Goal: Information Seeking & Learning: Learn about a topic

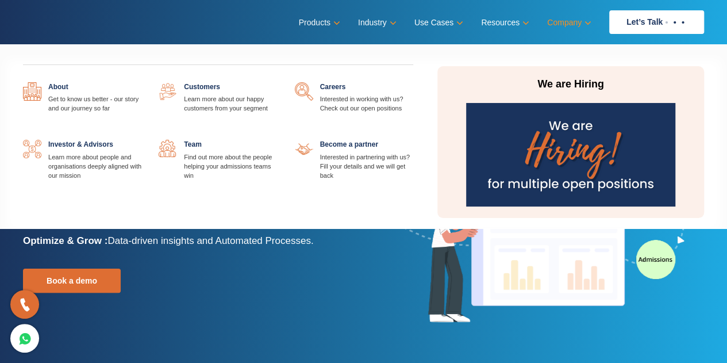
click at [563, 21] on link "Company" at bounding box center [568, 22] width 42 height 17
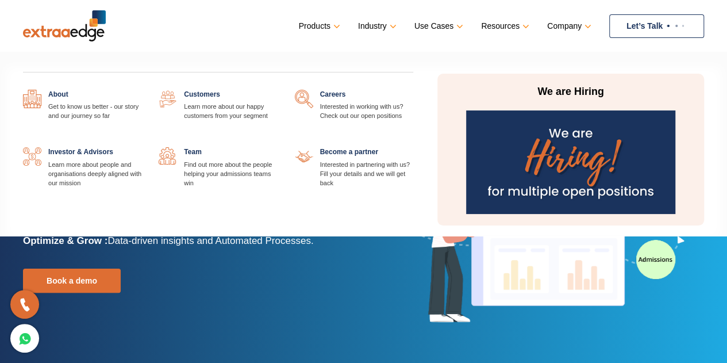
click at [278, 147] on link at bounding box center [278, 147] width 0 height 0
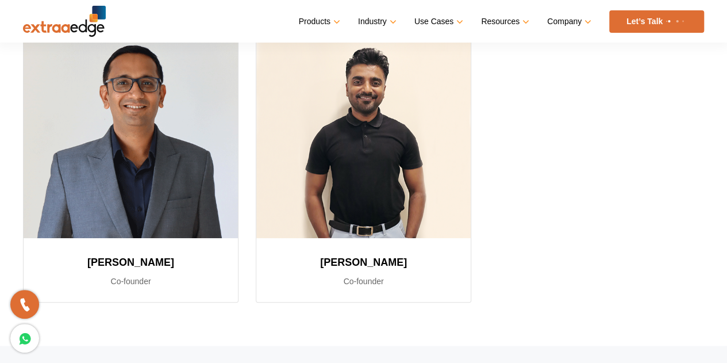
scroll to position [236, 0]
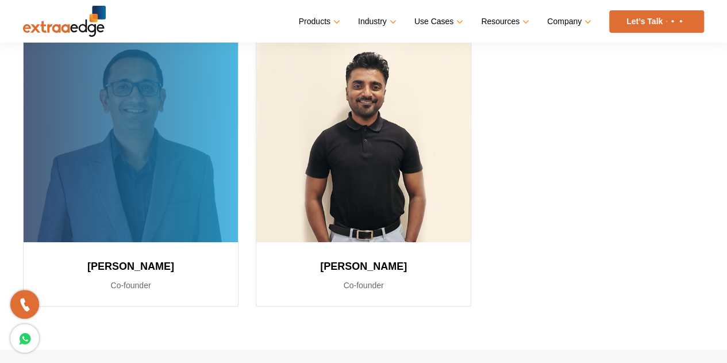
click at [116, 260] on h3 "[PERSON_NAME]" at bounding box center [130, 266] width 187 height 21
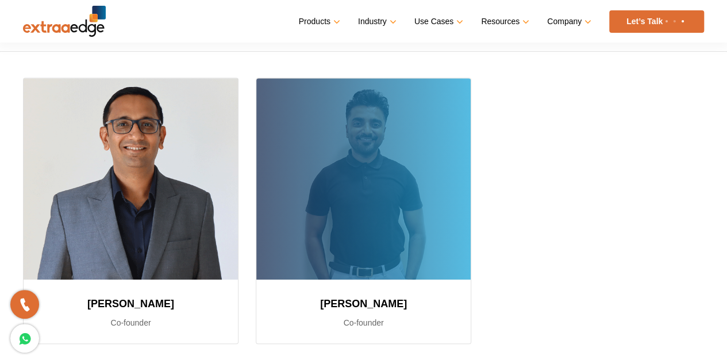
scroll to position [201, 0]
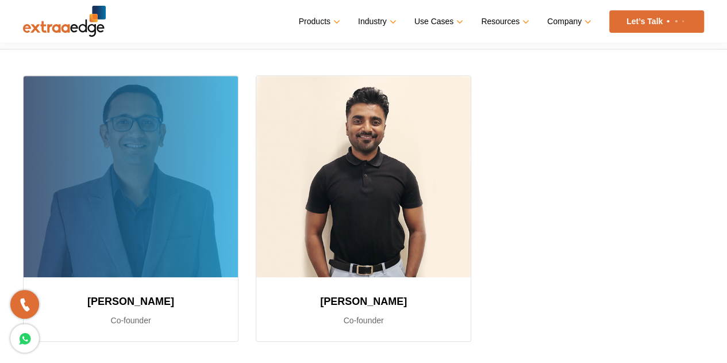
click at [98, 176] on div at bounding box center [131, 176] width 214 height 201
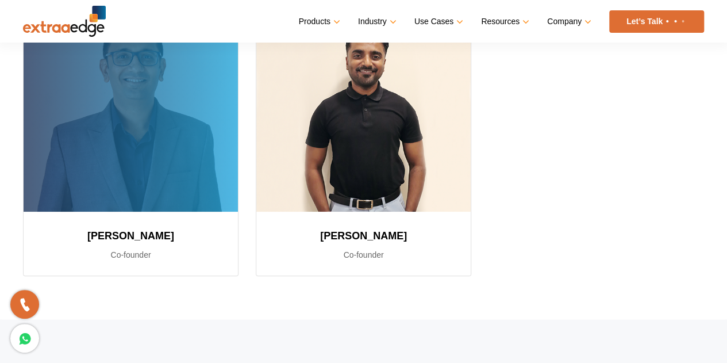
scroll to position [271, 0]
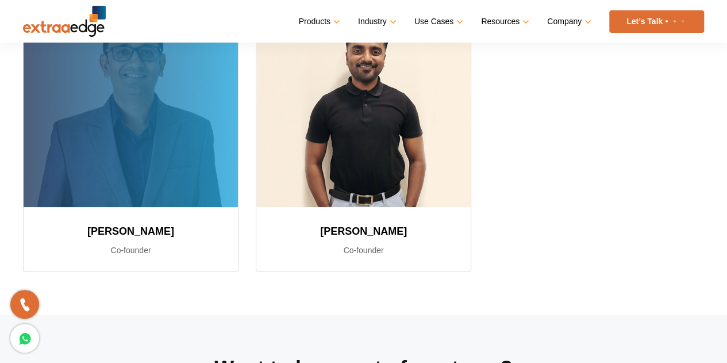
click at [123, 252] on p "Co-founder" at bounding box center [130, 250] width 187 height 14
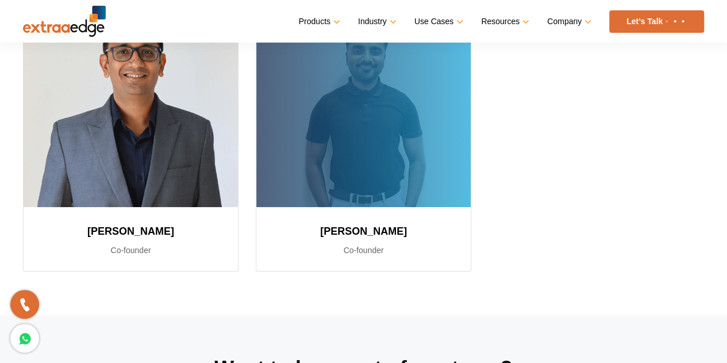
click at [364, 255] on p "Co-founder" at bounding box center [363, 250] width 187 height 14
click at [310, 180] on div at bounding box center [363, 106] width 214 height 201
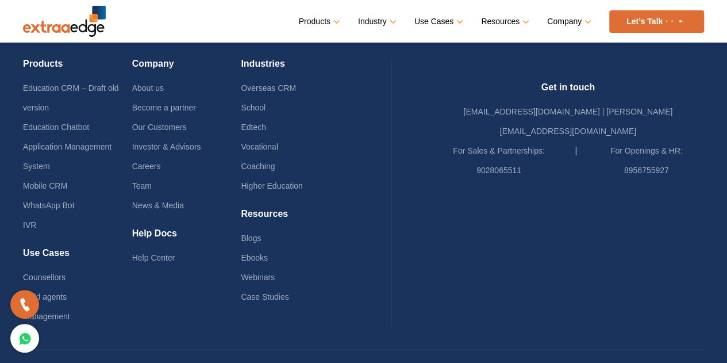
scroll to position [747, 0]
